Goal: Task Accomplishment & Management: Complete application form

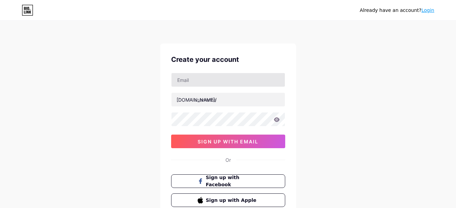
drag, startPoint x: 228, startPoint y: 87, endPoint x: 228, endPoint y: 80, distance: 6.8
click at [228, 86] on div at bounding box center [228, 80] width 114 height 14
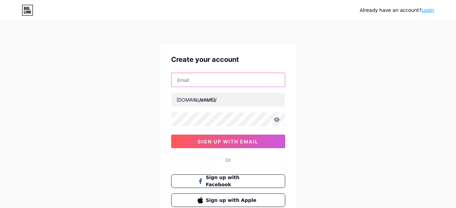
click at [228, 80] on input "text" at bounding box center [227, 80] width 113 height 14
click at [343, 70] on div "Already have an account? Login Create your account [DOMAIN_NAME]/ 0cAFcWeA5s4Iy…" at bounding box center [228, 130] width 456 height 260
click at [248, 78] on input "text" at bounding box center [227, 80] width 113 height 14
type input "[EMAIL_ADDRESS][DOMAIN_NAME]"
drag, startPoint x: 251, startPoint y: 60, endPoint x: 246, endPoint y: 67, distance: 8.5
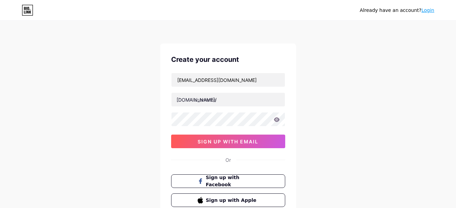
click at [251, 60] on div "Create your account" at bounding box center [228, 59] width 114 height 10
click at [222, 97] on input "text" at bounding box center [227, 100] width 113 height 14
type input "k"
type input "ktolsocialcare"
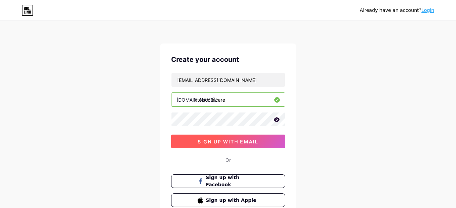
click at [212, 141] on span "sign up with email" at bounding box center [227, 141] width 61 height 6
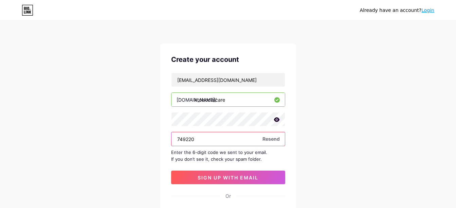
type input "749220"
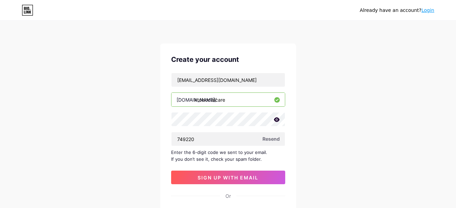
click at [246, 185] on div "Create your account [EMAIL_ADDRESS][DOMAIN_NAME] [DOMAIN_NAME]/ ktolsocialcare …" at bounding box center [228, 148] width 136 height 210
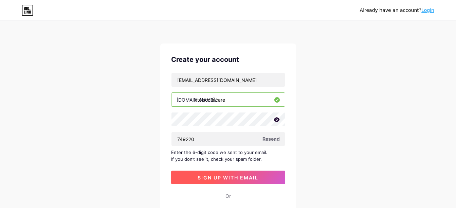
click at [249, 180] on span "sign up with email" at bounding box center [227, 177] width 61 height 6
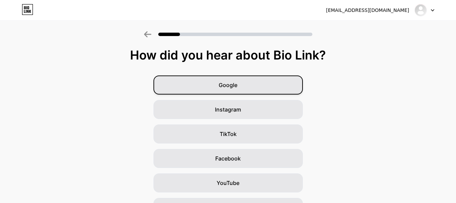
click at [247, 81] on div "Google" at bounding box center [227, 84] width 149 height 19
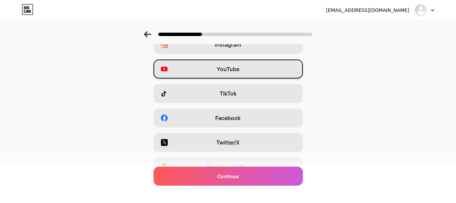
scroll to position [57, 0]
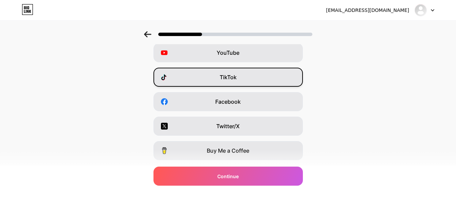
click at [254, 72] on div "TikTok" at bounding box center [227, 77] width 149 height 19
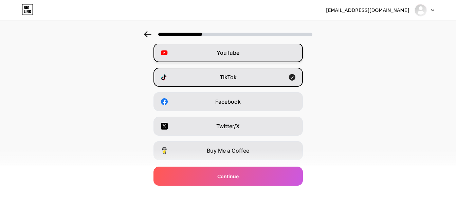
click at [282, 56] on div "YouTube" at bounding box center [227, 52] width 149 height 19
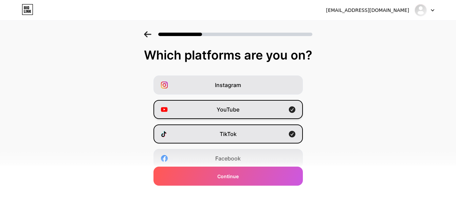
drag, startPoint x: 283, startPoint y: 83, endPoint x: 278, endPoint y: 113, distance: 29.8
click at [283, 84] on div "Instagram" at bounding box center [227, 84] width 149 height 19
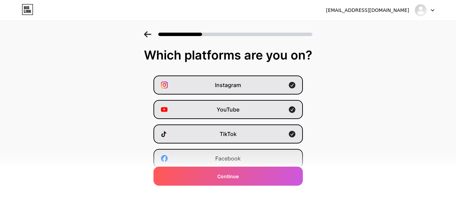
click at [267, 150] on div "Facebook" at bounding box center [227, 158] width 149 height 19
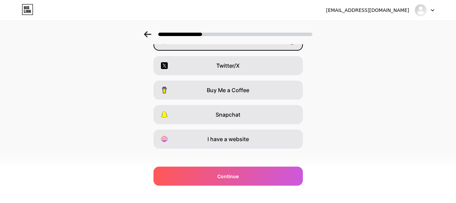
scroll to position [124, 0]
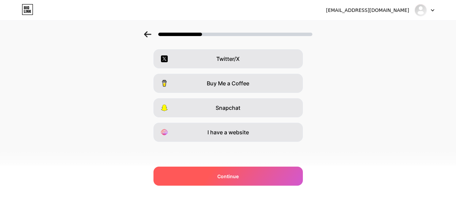
click at [265, 172] on div "Continue" at bounding box center [227, 175] width 149 height 19
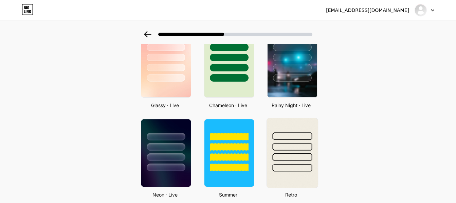
scroll to position [170, 0]
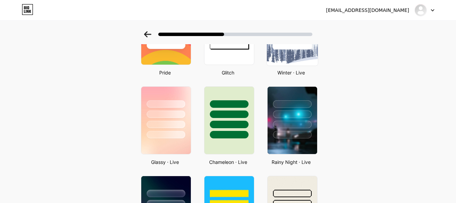
click at [299, 64] on img at bounding box center [291, 30] width 51 height 69
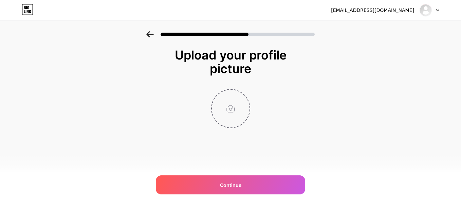
click at [218, 111] on input "file" at bounding box center [231, 109] width 38 height 38
type input "C:\fakepath\1746457547_fzKloOHOrI.png"
click at [245, 96] on circle at bounding box center [245, 93] width 7 height 7
click at [235, 107] on input "file" at bounding box center [231, 109] width 38 height 38
type input "C:\fakepath\ZomboMeme_25112022091449.jpg"
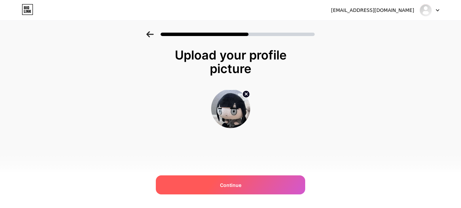
click at [252, 178] on div "Continue" at bounding box center [230, 184] width 149 height 19
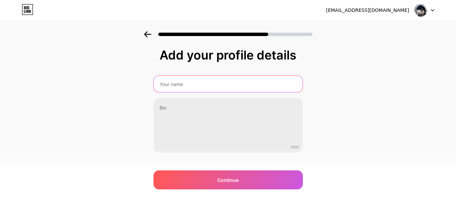
click at [233, 85] on input "text" at bounding box center [228, 84] width 149 height 16
type input "Kiếm Tiền Online Socialcare"
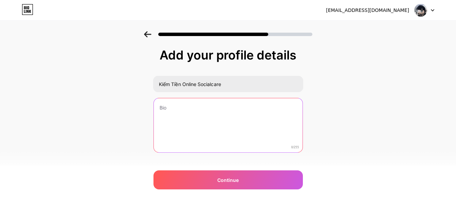
click at [238, 114] on textarea at bounding box center [228, 125] width 149 height 55
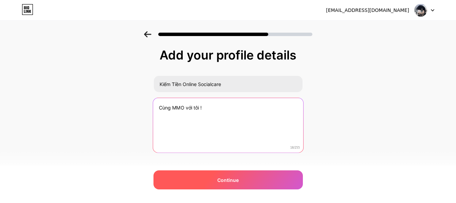
type textarea "Cùng MMO với tôi !"
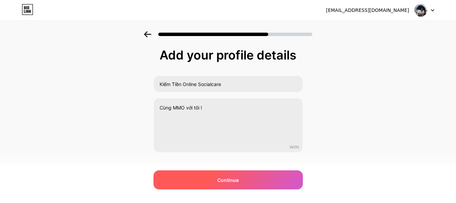
click at [261, 172] on div "Continue" at bounding box center [227, 179] width 149 height 19
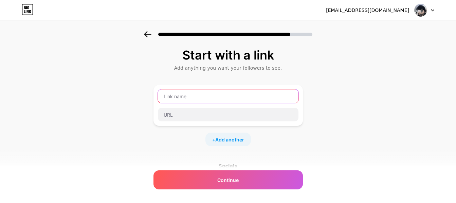
click at [221, 93] on input "text" at bounding box center [228, 96] width 140 height 14
type input "D"
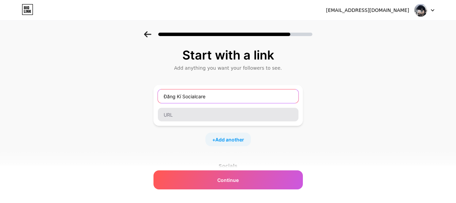
type input "Đăng Kí Socialcare"
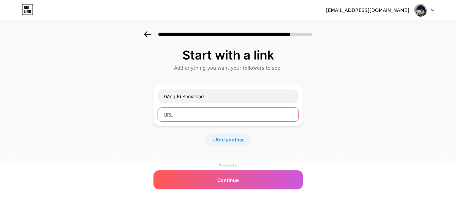
click at [216, 118] on input "text" at bounding box center [228, 115] width 140 height 14
paste input "[URL][DOMAIN_NAME]"
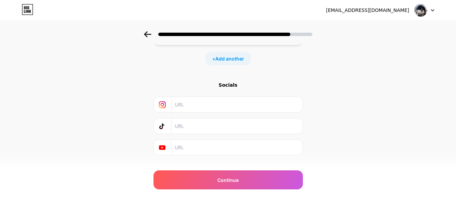
scroll to position [94, 0]
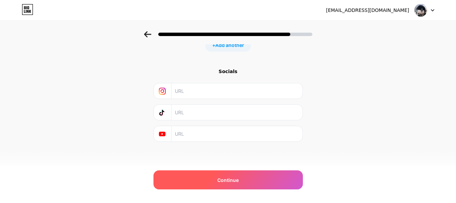
type input "[URL][DOMAIN_NAME]"
click at [242, 174] on div "Continue" at bounding box center [227, 179] width 149 height 19
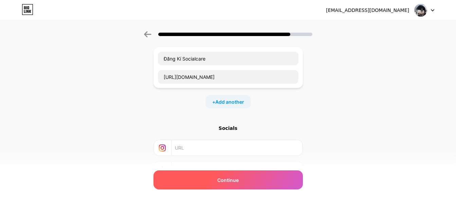
click at [232, 183] on span "Continue" at bounding box center [227, 179] width 21 height 7
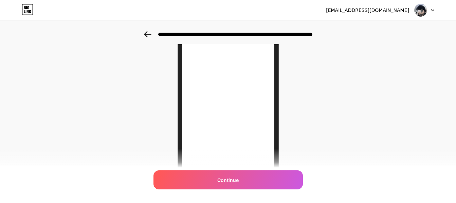
scroll to position [25, 0]
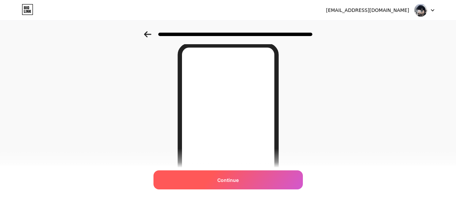
click at [230, 179] on span "Continue" at bounding box center [227, 179] width 21 height 7
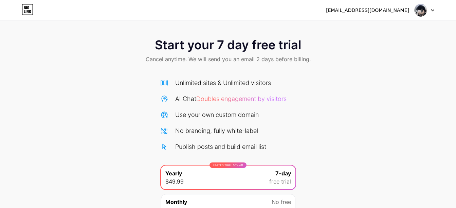
click at [31, 8] on icon at bounding box center [28, 9] width 12 height 11
